Goal: Transaction & Acquisition: Obtain resource

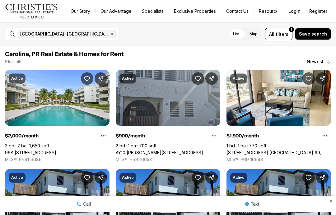
click at [286, 32] on span "filters" at bounding box center [282, 34] width 13 height 7
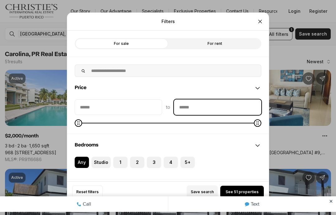
click at [236, 100] on input "priceMax" at bounding box center [217, 107] width 87 height 15
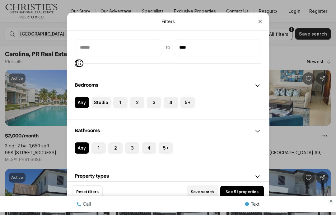
scroll to position [63, 0]
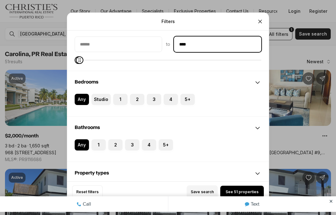
type input "****"
click at [121, 94] on label "1" at bounding box center [120, 99] width 14 height 11
click at [119, 94] on button "1" at bounding box center [116, 97] width 6 height 6
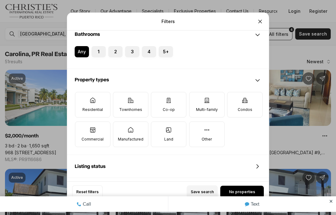
scroll to position [160, 0]
click at [91, 94] on label "Residential" at bounding box center [92, 104] width 35 height 25
click at [81, 94] on button "Residential" at bounding box center [78, 95] width 6 height 6
click at [127, 97] on icon at bounding box center [130, 100] width 6 height 6
click at [119, 92] on button "Townhomes" at bounding box center [116, 95] width 6 height 6
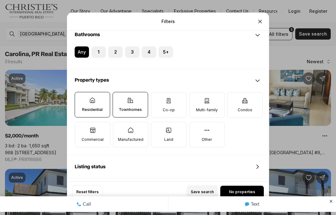
click at [205, 98] on icon at bounding box center [206, 100] width 5 height 5
click at [196, 92] on button "Multi-family" at bounding box center [192, 95] width 6 height 6
click at [84, 137] on p "Commercial" at bounding box center [92, 139] width 22 height 5
click at [81, 128] on button "Commercial" at bounding box center [78, 125] width 6 height 6
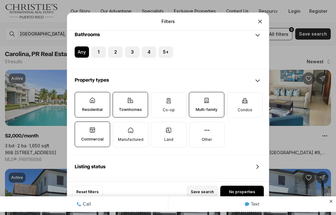
click at [247, 97] on icon at bounding box center [245, 100] width 6 height 6
click at [234, 92] on button "Condos" at bounding box center [230, 95] width 6 height 6
click at [127, 127] on icon at bounding box center [130, 130] width 6 height 6
click at [119, 122] on button "Manufactured" at bounding box center [116, 125] width 6 height 6
click at [260, 163] on icon at bounding box center [257, 166] width 7 height 7
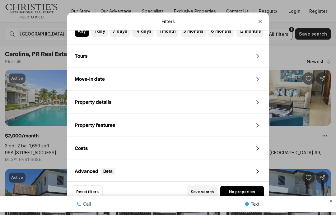
scroll to position [401, 0]
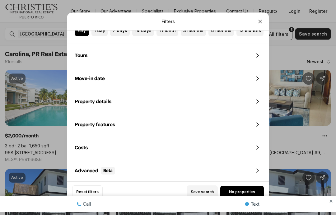
click at [259, 144] on icon at bounding box center [257, 147] width 7 height 7
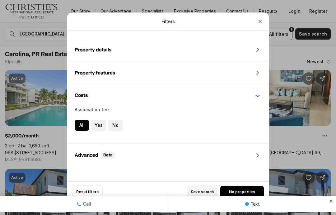
scroll to position [452, 0]
click at [261, 18] on icon "Close" at bounding box center [260, 21] width 6 height 6
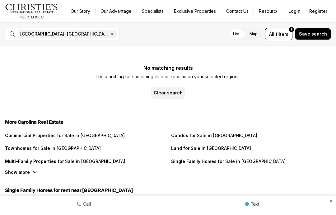
click at [286, 35] on span "filters" at bounding box center [282, 34] width 13 height 7
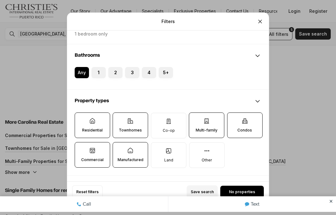
scroll to position [133, 0]
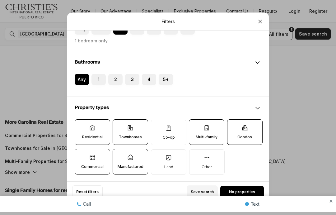
click at [129, 152] on label "Manufactured" at bounding box center [130, 161] width 35 height 25
click at [119, 152] on button "Manufactured" at bounding box center [116, 152] width 6 height 6
click at [217, 119] on label "Multi-family" at bounding box center [206, 131] width 35 height 25
click at [195, 119] on button "Multi-family" at bounding box center [192, 122] width 6 height 6
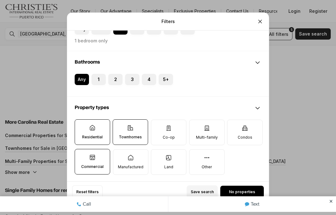
click at [83, 149] on label "Commercial" at bounding box center [92, 161] width 35 height 25
click at [81, 149] on button "Commercial" at bounding box center [78, 152] width 6 height 6
click at [132, 124] on icon at bounding box center [130, 127] width 6 height 6
click at [119, 119] on button "Townhomes" at bounding box center [116, 122] width 6 height 6
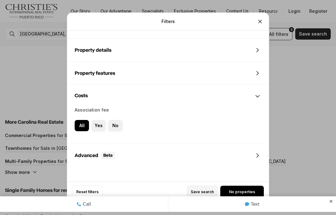
scroll to position [452, 0]
click at [259, 20] on icon "Close" at bounding box center [259, 21] width 3 height 3
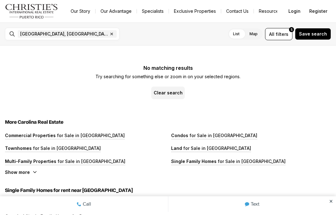
click at [284, 31] on span "filters" at bounding box center [282, 34] width 13 height 7
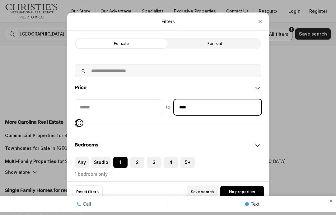
click at [235, 100] on input "****" at bounding box center [217, 107] width 87 height 15
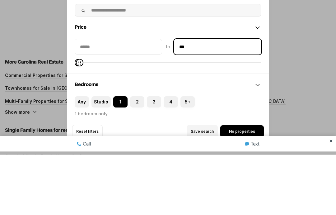
type input "**"
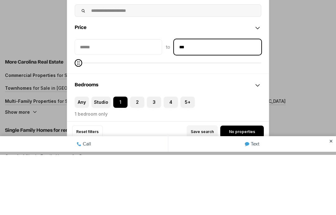
type input "****"
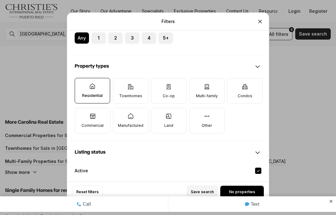
scroll to position [133, 0]
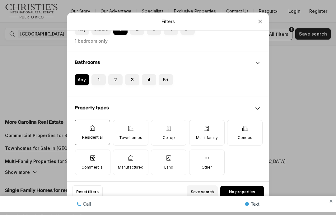
click at [292, 115] on div "Filters Refine your search with more filters For sale For rent Price to **** Be…" at bounding box center [168, 107] width 336 height 215
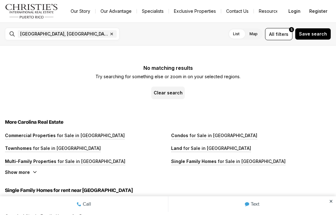
click at [41, 30] on span "[GEOGRAPHIC_DATA], [GEOGRAPHIC_DATA], [GEOGRAPHIC_DATA] Remove Carolina, [GEOGR…" at bounding box center [67, 33] width 99 height 7
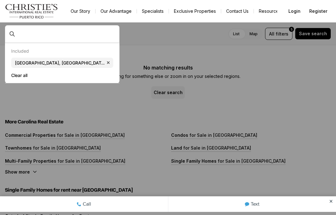
click at [14, 74] on button "Clear all" at bounding box center [62, 75] width 102 height 10
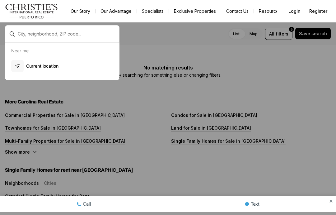
click at [36, 60] on button "Current location" at bounding box center [62, 65] width 107 height 17
click at [32, 64] on p "Current location" at bounding box center [42, 66] width 32 height 6
click at [30, 65] on p "Current location" at bounding box center [42, 66] width 32 height 6
click at [30, 57] on button "Current location" at bounding box center [62, 65] width 107 height 17
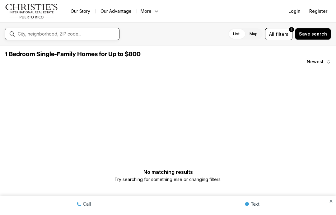
click at [37, 31] on input "text" at bounding box center [67, 33] width 99 height 5
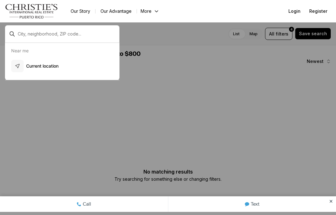
click at [32, 63] on p "Current location" at bounding box center [42, 66] width 32 height 6
click at [273, 92] on div at bounding box center [168, 107] width 336 height 215
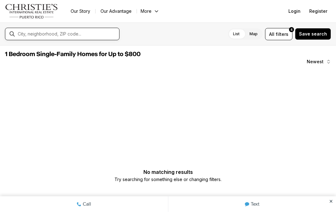
click at [32, 33] on input "text" at bounding box center [67, 33] width 99 height 5
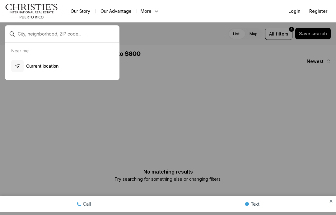
click at [29, 68] on p "Current location" at bounding box center [42, 66] width 32 height 6
click at [38, 65] on p "Current location" at bounding box center [42, 66] width 32 height 6
click at [143, 35] on div at bounding box center [168, 107] width 336 height 215
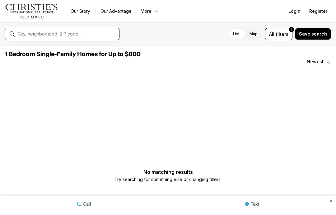
click at [33, 31] on input "text" at bounding box center [67, 33] width 99 height 5
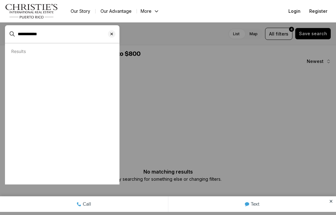
type input "**********"
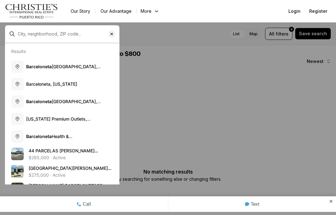
click at [27, 83] on span "Barceloneta, Puerto Rico" at bounding box center [51, 83] width 51 height 5
type input "**********"
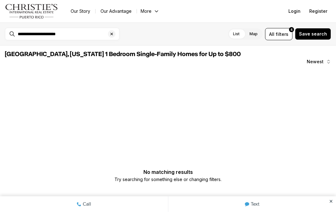
click at [286, 36] on span "filters" at bounding box center [282, 34] width 13 height 7
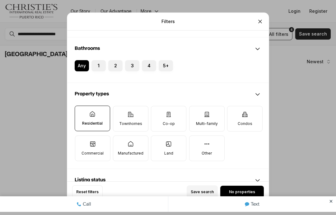
scroll to position [146, 0]
click at [85, 121] on p "Residential" at bounding box center [92, 123] width 21 height 5
click at [81, 110] on button "Residential" at bounding box center [78, 109] width 6 height 6
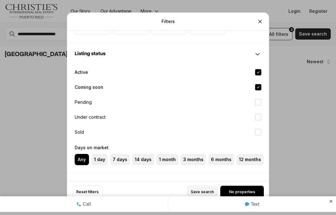
scroll to position [268, 0]
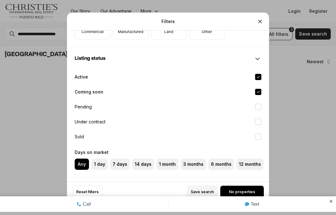
click at [260, 89] on button "Coming soon" at bounding box center [258, 92] width 6 height 6
click at [260, 74] on button "Active" at bounding box center [258, 77] width 6 height 6
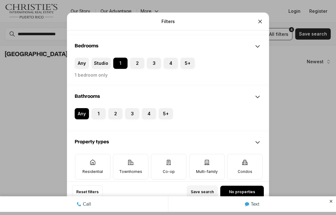
scroll to position [96, 0]
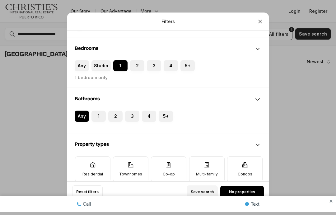
click at [293, 93] on div "Filters Refine your search with more filters For sale For rent Price to **** Be…" at bounding box center [168, 107] width 336 height 215
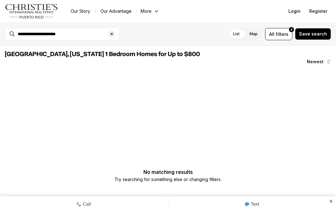
click at [274, 33] on span "All" at bounding box center [271, 34] width 5 height 7
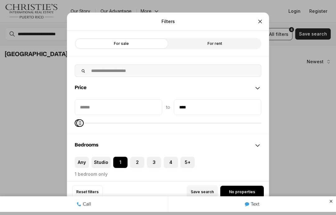
click at [320, 31] on div "Filters Refine your search with more filters For sale For rent Price to **** Be…" at bounding box center [168, 107] width 336 height 215
